Goal: Task Accomplishment & Management: Manage account settings

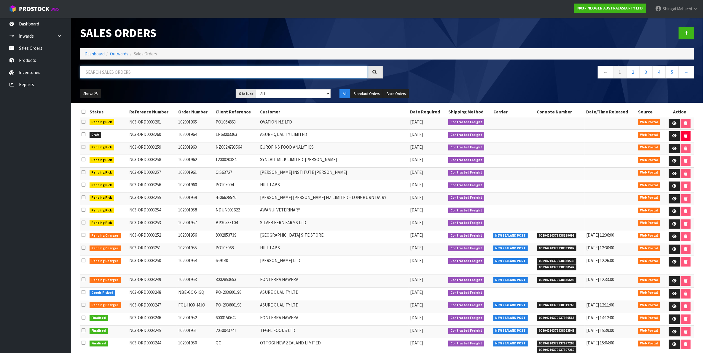
click at [118, 74] on input "text" at bounding box center [223, 72] width 287 height 13
click at [132, 73] on input "text" at bounding box center [223, 72] width 287 height 13
paste input "OqG-IWc-LXX"
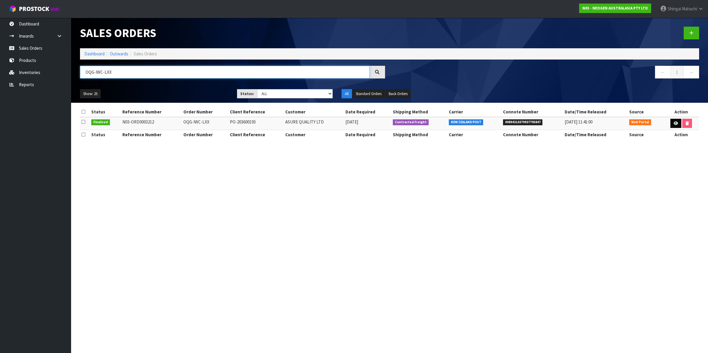
type input "OQG-IWC-LXX"
click at [674, 122] on icon at bounding box center [676, 123] width 4 height 4
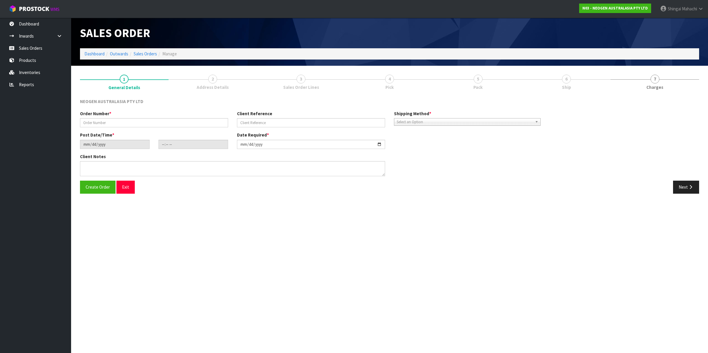
type input "OQG-IWC-LXX"
type input "PO-203600193"
type input "[DATE]"
type input "14:03:00.000"
type input "[DATE]"
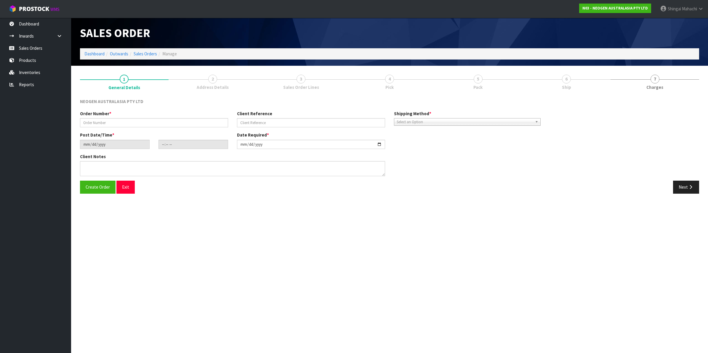
type textarea "PLEASE NOTE - THIS BOX MUST COME FROM HELD WAREHOUSE – BATCH # 418325024A A BAR…"
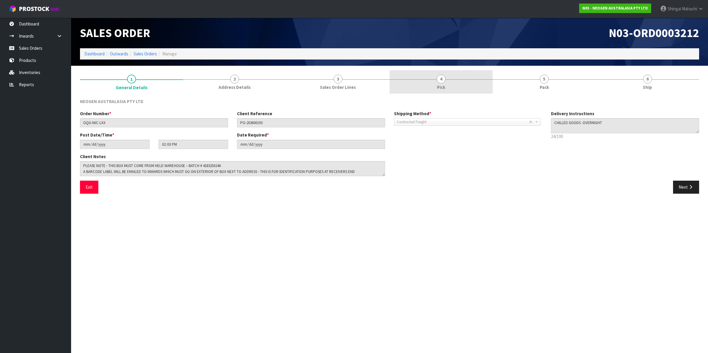
click at [445, 79] on span "4" at bounding box center [441, 79] width 9 height 9
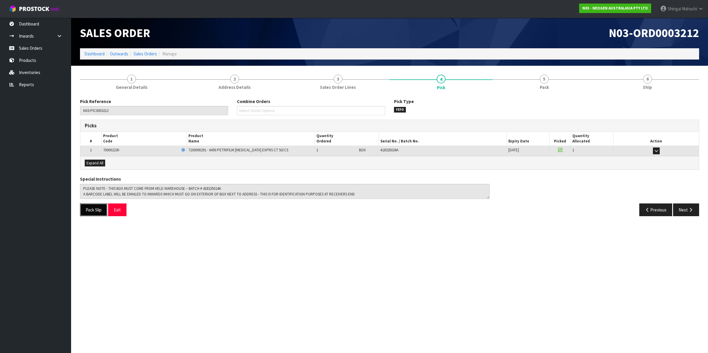
click at [94, 212] on button "Pack Slip" at bounding box center [93, 210] width 27 height 13
click at [24, 71] on link "Inventories" at bounding box center [35, 72] width 71 height 12
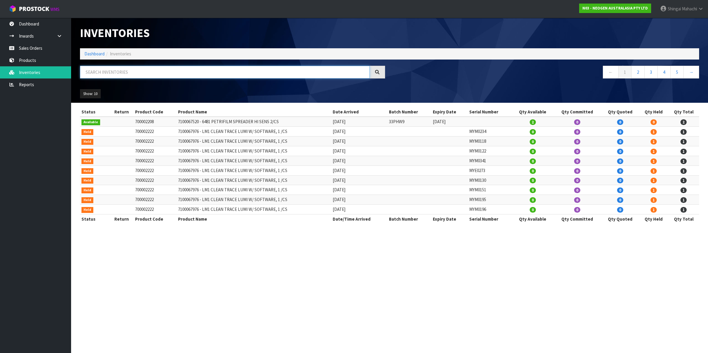
click at [107, 70] on input "text" at bounding box center [225, 72] width 290 height 13
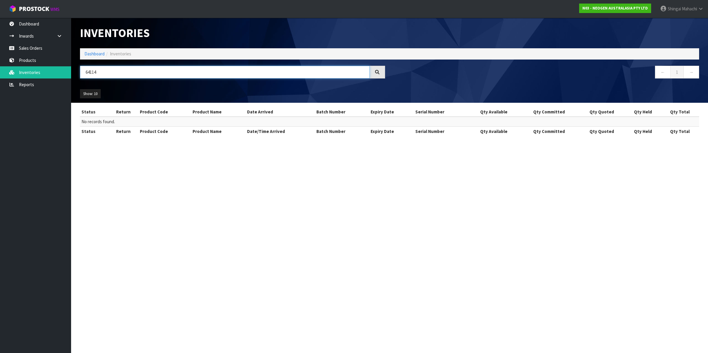
click at [94, 76] on input "64114" at bounding box center [225, 72] width 290 height 13
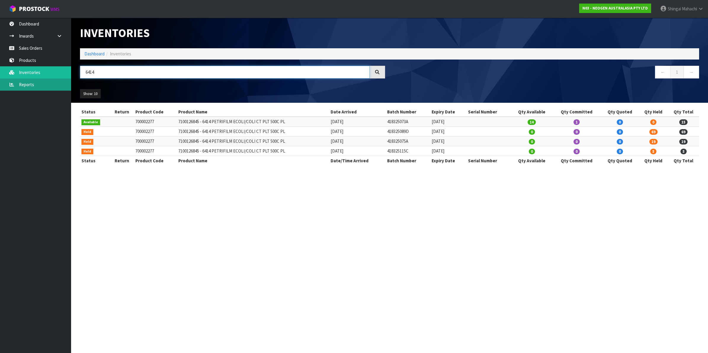
type input "6414"
click at [28, 46] on link "Sales Orders" at bounding box center [35, 48] width 71 height 12
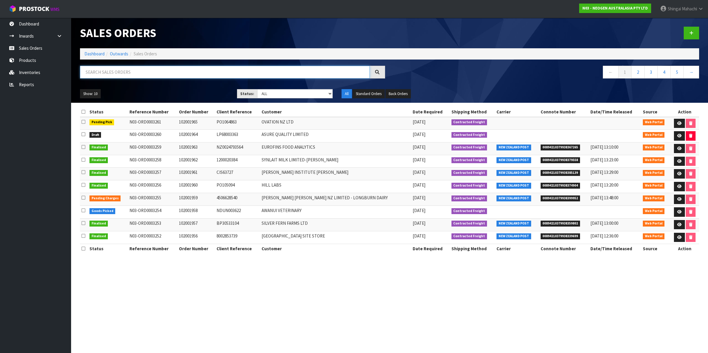
click at [110, 69] on input "text" at bounding box center [225, 72] width 290 height 13
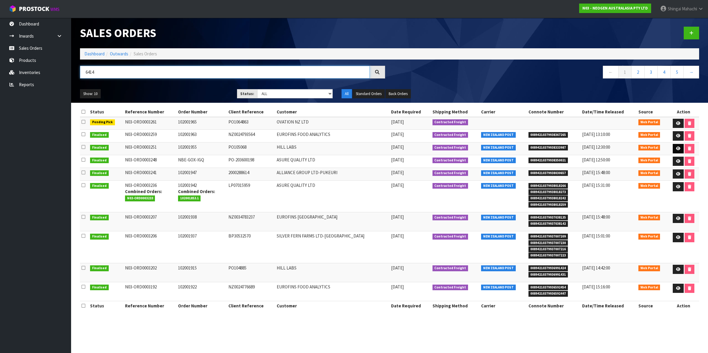
type input "6414"
click at [676, 147] on icon at bounding box center [678, 149] width 4 height 4
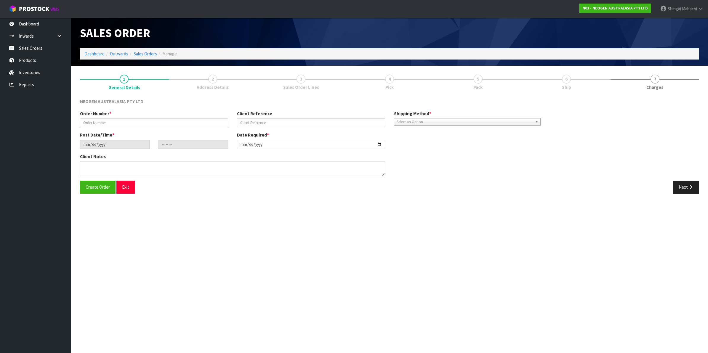
type input "102001955"
type input "PO105068"
type input "[DATE]"
type input "09:42:00.000"
type input "[DATE]"
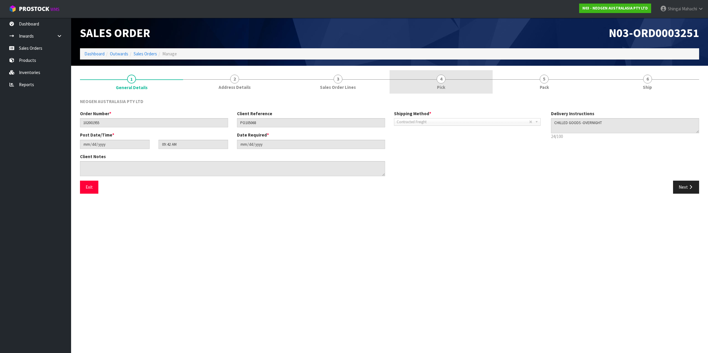
click at [440, 78] on span "4" at bounding box center [441, 79] width 9 height 9
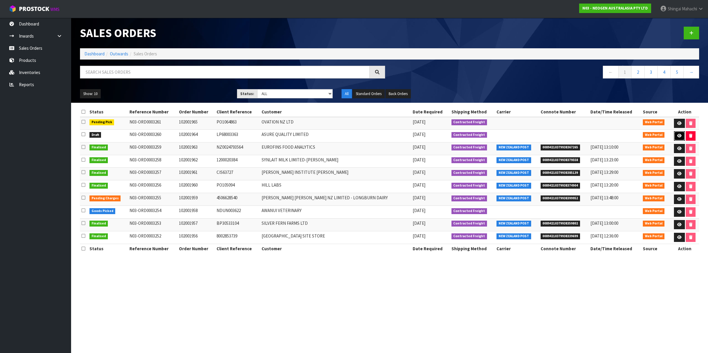
click at [678, 136] on icon at bounding box center [679, 136] width 4 height 4
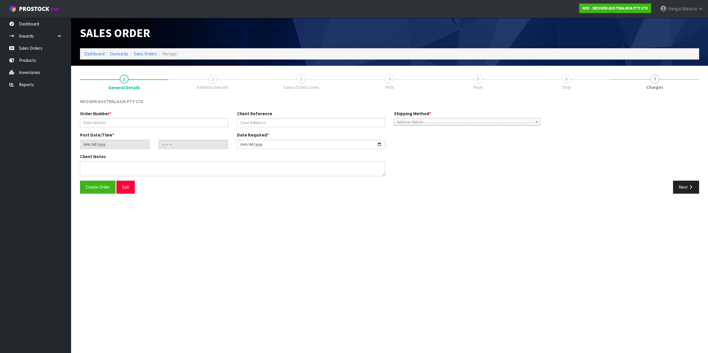
type input "102001964"
type input "LP68003363"
type input "[DATE]"
type input "11:00:00.000"
type input "[DATE]"
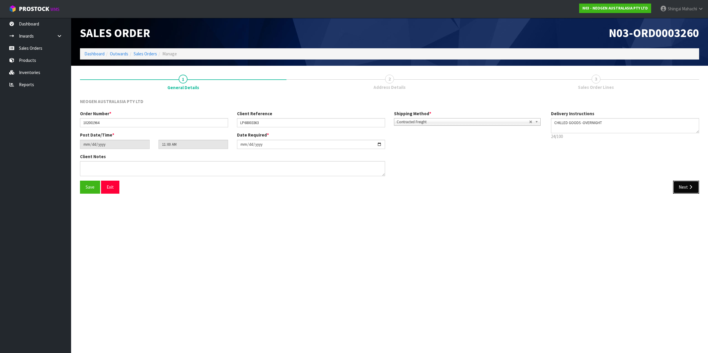
click at [685, 186] on button "Next" at bounding box center [686, 187] width 26 height 13
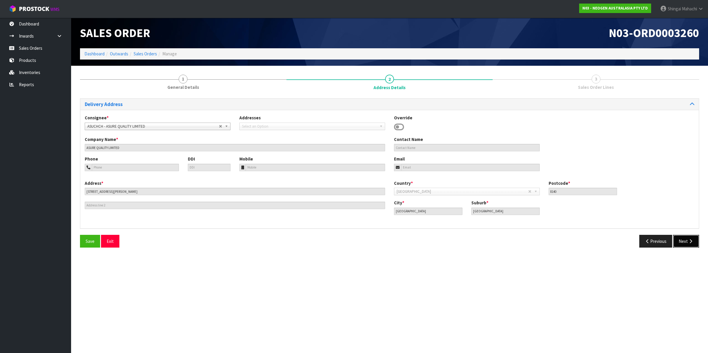
click at [682, 239] on button "Next" at bounding box center [686, 241] width 26 height 13
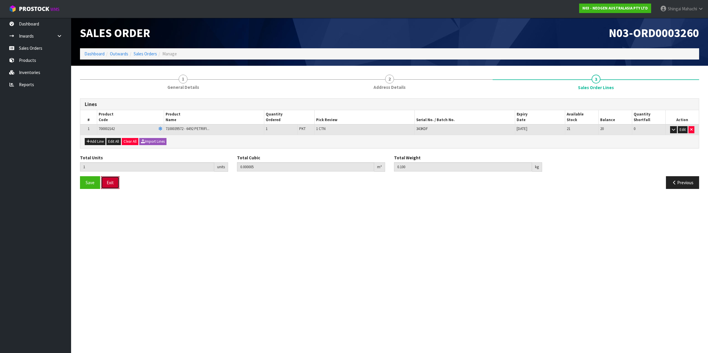
click at [113, 185] on button "Exit" at bounding box center [110, 182] width 18 height 13
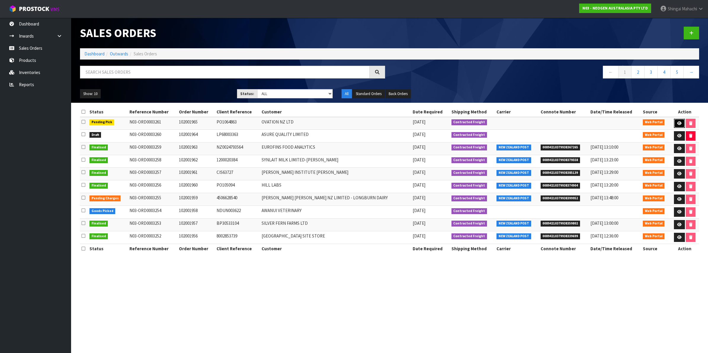
click at [677, 122] on icon at bounding box center [679, 123] width 4 height 4
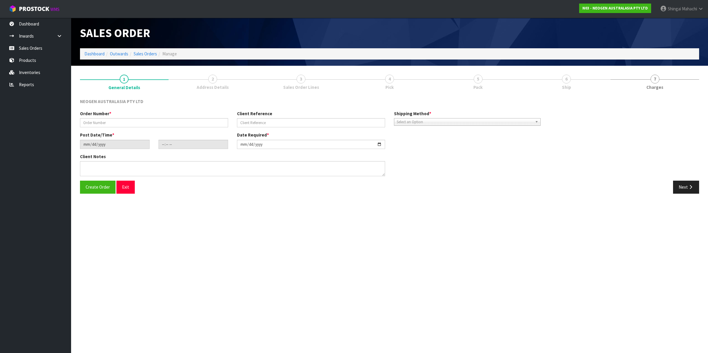
type input "102001965"
type input "PO1064863"
type input "[DATE]"
type input "11:04:00.000"
type input "[DATE]"
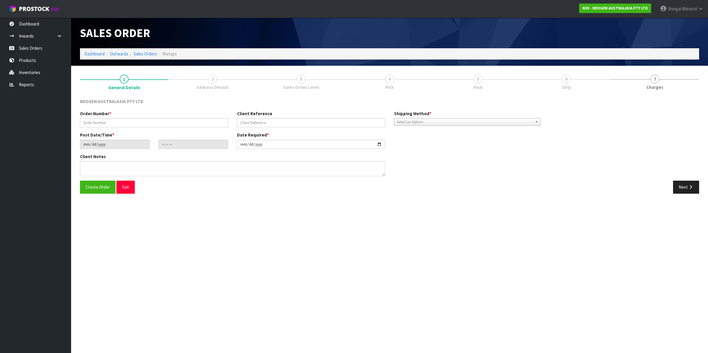
type textarea "ATTN: [PERSON_NAME]"
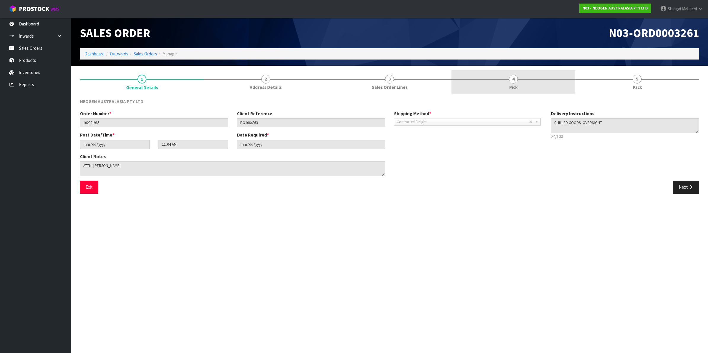
click at [513, 80] on span "4" at bounding box center [513, 79] width 9 height 9
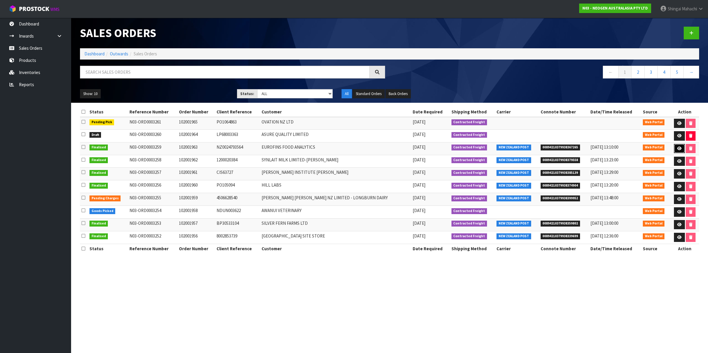
click at [680, 149] on link at bounding box center [679, 148] width 11 height 9
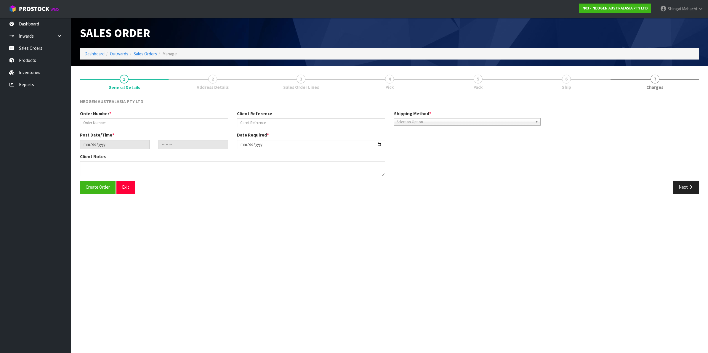
type input "102001963"
type input "NZ0024793564"
type input "[DATE]"
type input "10:51:00.000"
type input "[DATE]"
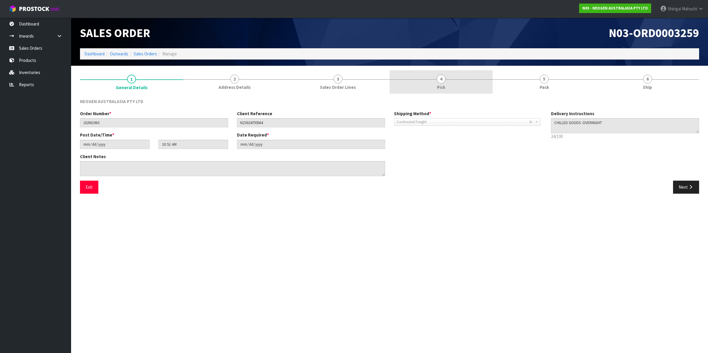
click at [437, 82] on link "4 Pick" at bounding box center [441, 81] width 103 height 23
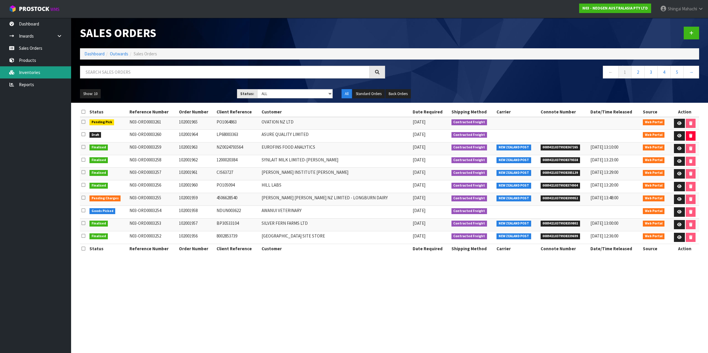
click at [35, 70] on link "Inventories" at bounding box center [35, 72] width 71 height 12
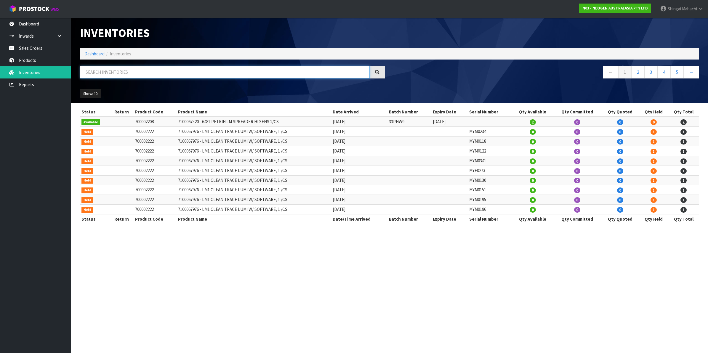
click at [100, 70] on input "text" at bounding box center [225, 72] width 290 height 13
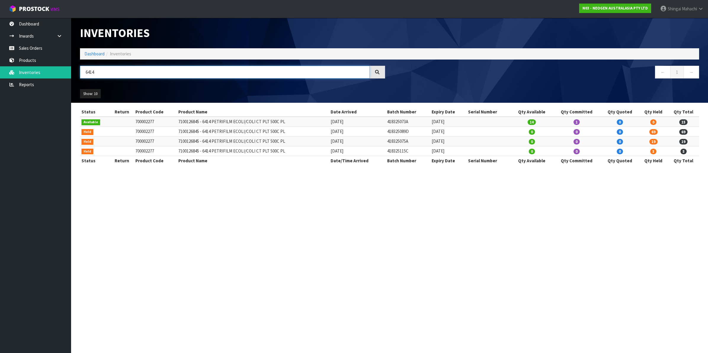
type input "6414"
click at [27, 49] on link "Sales Orders" at bounding box center [35, 48] width 71 height 12
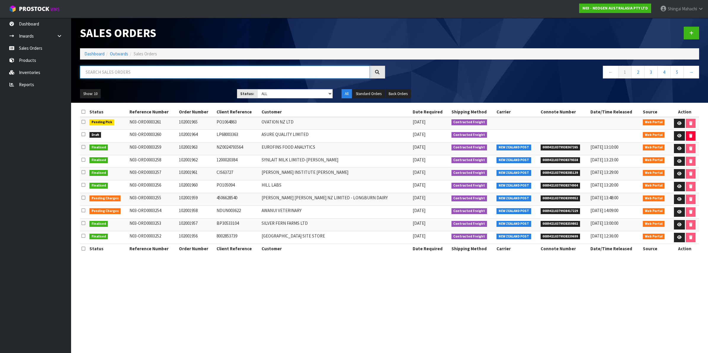
click at [103, 72] on input "text" at bounding box center [225, 72] width 290 height 13
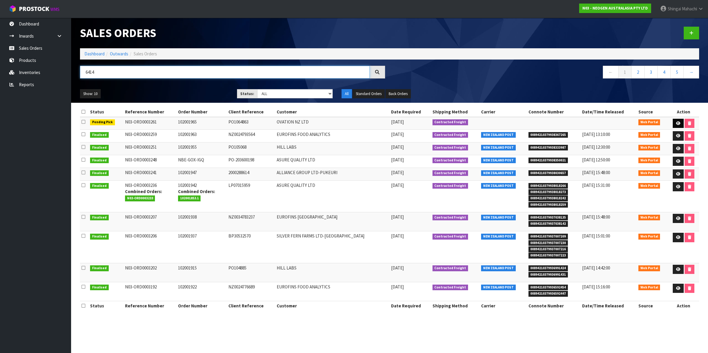
type input "6414"
click at [677, 123] on icon at bounding box center [678, 123] width 4 height 4
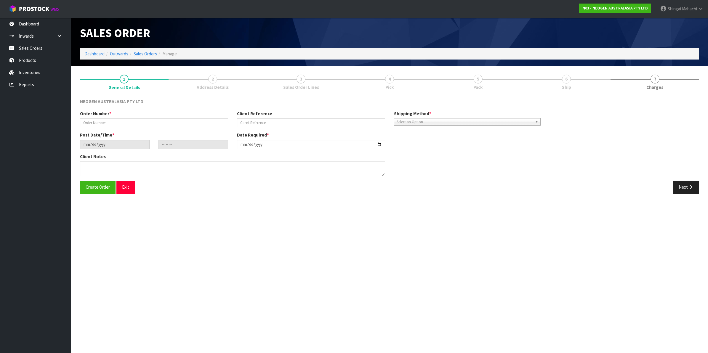
type input "102001965"
type input "PO1064863"
type input "[DATE]"
type input "11:04:00.000"
type input "[DATE]"
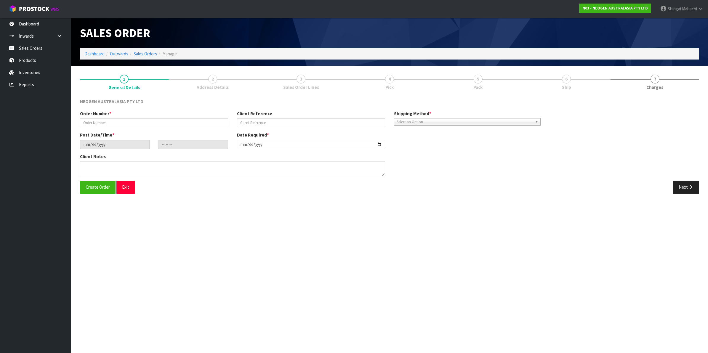
type textarea "ATTN: [PERSON_NAME]"
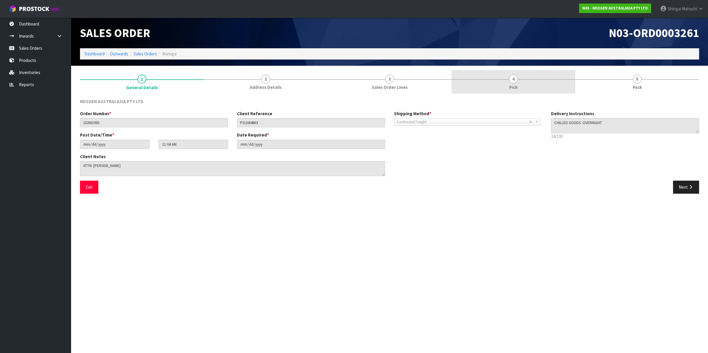
click at [510, 76] on span "4" at bounding box center [513, 79] width 9 height 9
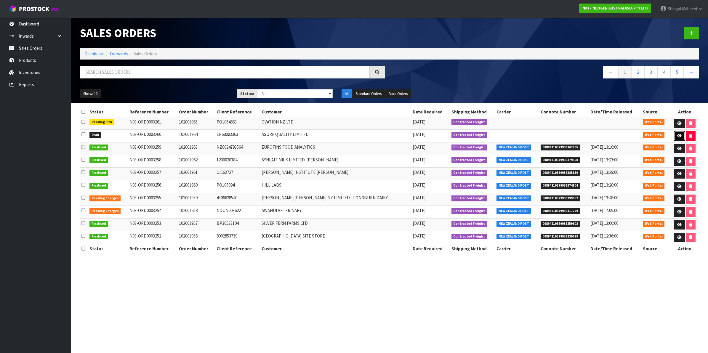
click at [677, 136] on icon at bounding box center [679, 136] width 4 height 4
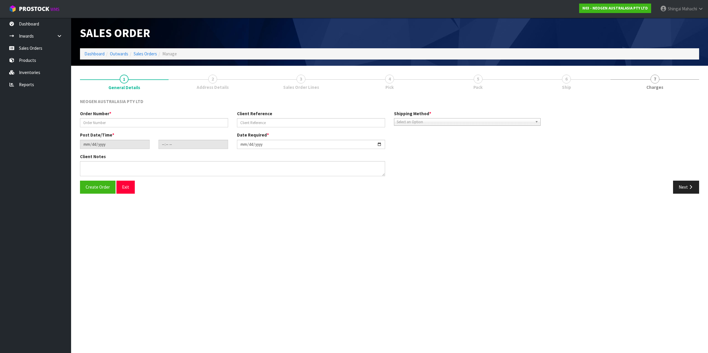
type input "102001964"
type input "LP68003363"
type input "[DATE]"
type input "11:00:00.000"
type input "[DATE]"
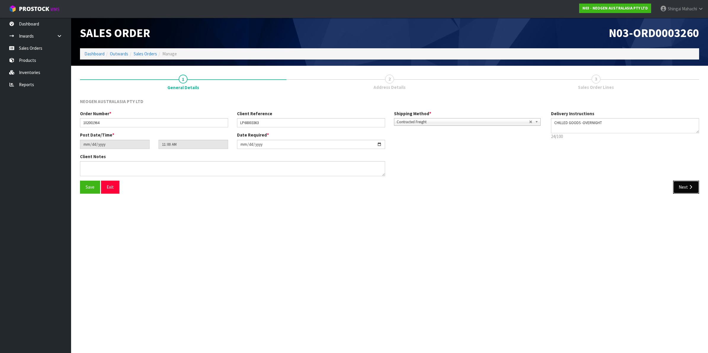
click at [691, 188] on icon "button" at bounding box center [691, 187] width 6 height 4
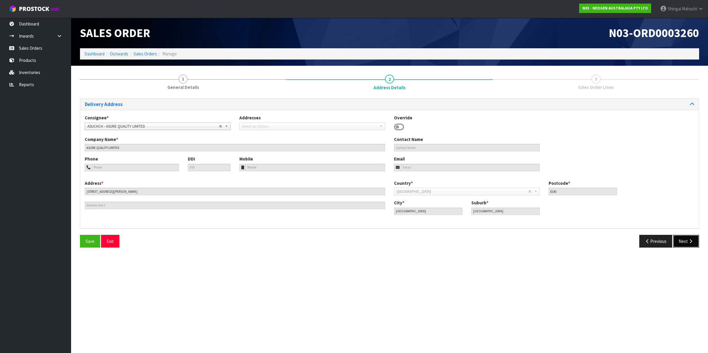
click at [687, 240] on button "Next" at bounding box center [686, 241] width 26 height 13
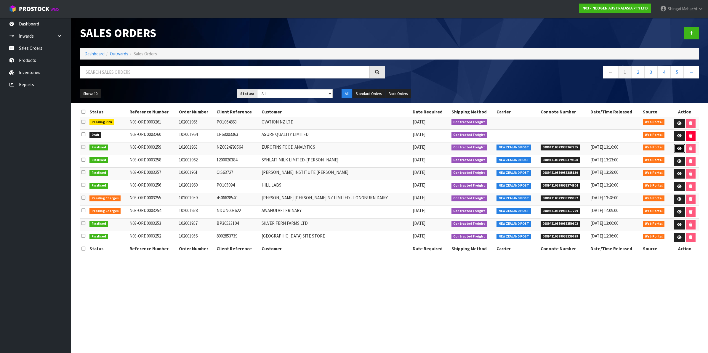
click at [678, 150] on icon at bounding box center [679, 149] width 4 height 4
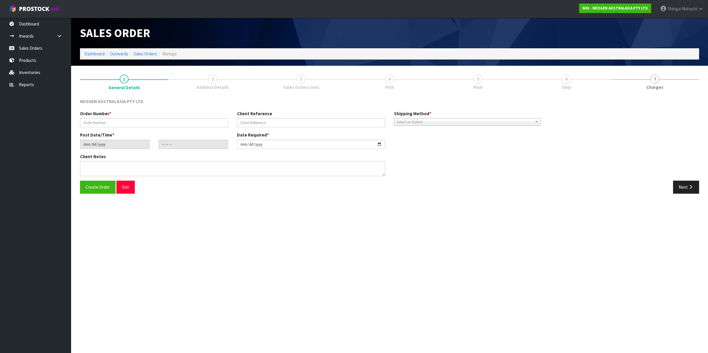
type input "102001963"
type input "NZ0024793564"
type input "[DATE]"
type input "10:51:00.000"
type input "[DATE]"
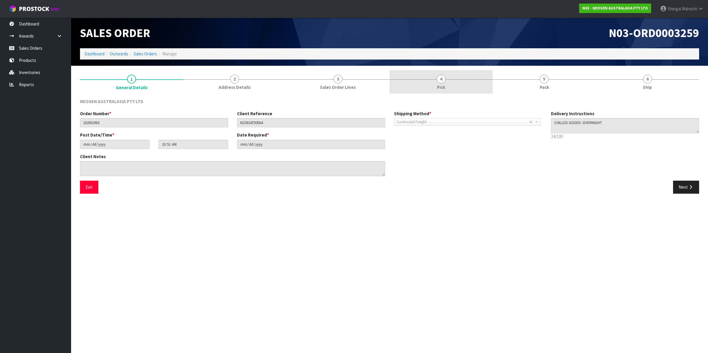
click at [442, 79] on span "4" at bounding box center [441, 79] width 9 height 9
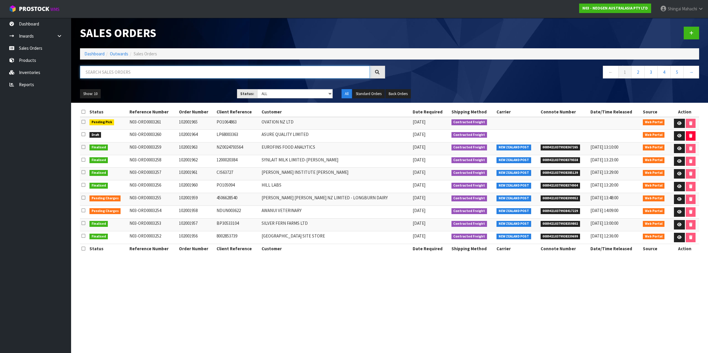
click at [107, 73] on input "text" at bounding box center [225, 72] width 290 height 13
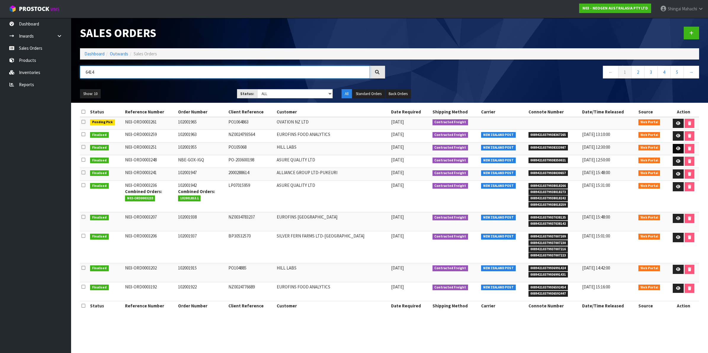
type input "6414"
click at [676, 149] on icon at bounding box center [678, 149] width 4 height 4
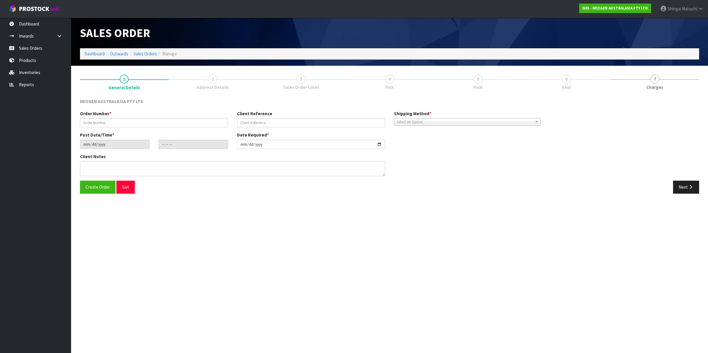
type input "102001955"
type input "PO105068"
type input "[DATE]"
type input "09:42:00.000"
type input "[DATE]"
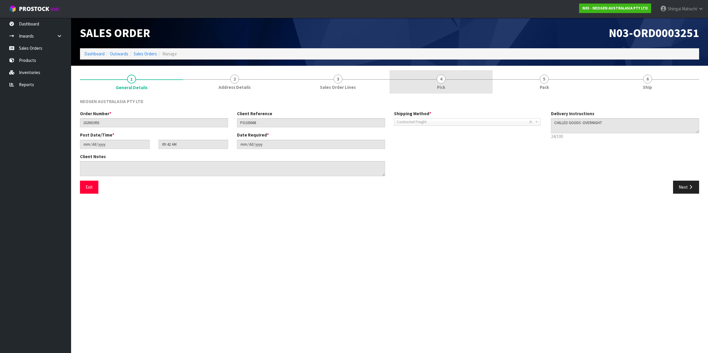
click at [443, 79] on span "4" at bounding box center [441, 79] width 9 height 9
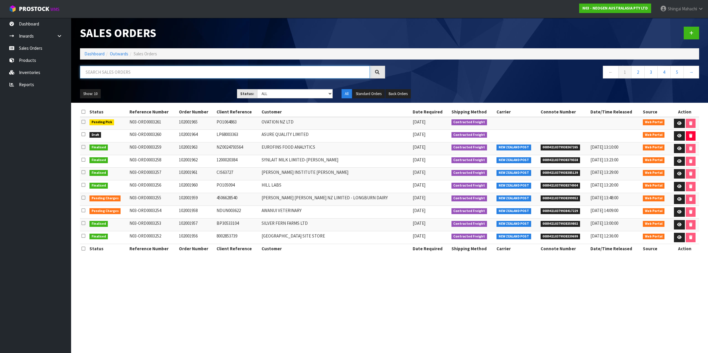
click at [113, 73] on input "text" at bounding box center [225, 72] width 290 height 13
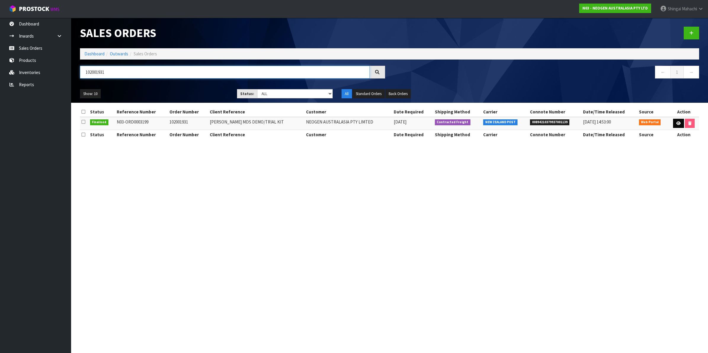
type input "102001931"
click at [678, 124] on icon at bounding box center [679, 123] width 4 height 4
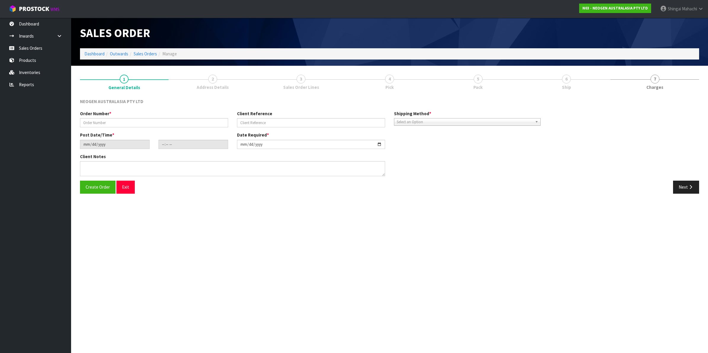
type input "102001931"
type input "[PERSON_NAME] MDS DEMO/TRIAL KIT"
type input "[DATE]"
type input "10:06:00.000"
type input "[DATE]"
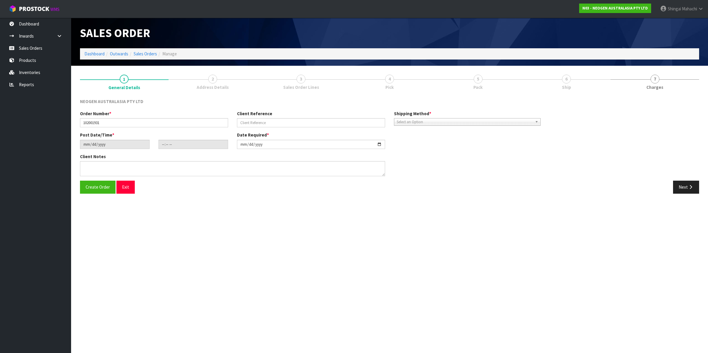
type textarea "ATTN:: [PERSON_NAME]"
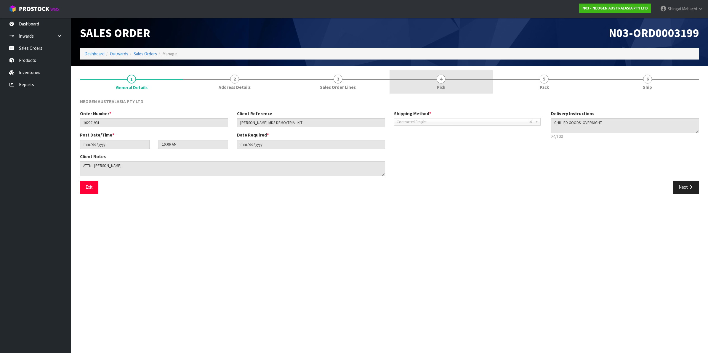
click at [442, 79] on span "4" at bounding box center [441, 79] width 9 height 9
